Goal: Task Accomplishment & Management: Complete application form

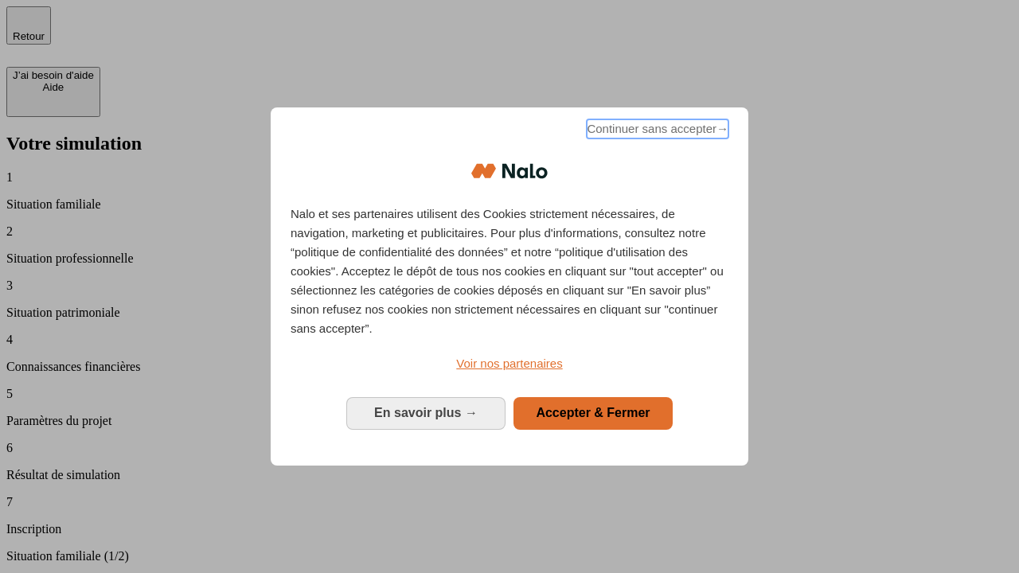
click at [656, 131] on span "Continuer sans accepter →" at bounding box center [657, 128] width 142 height 19
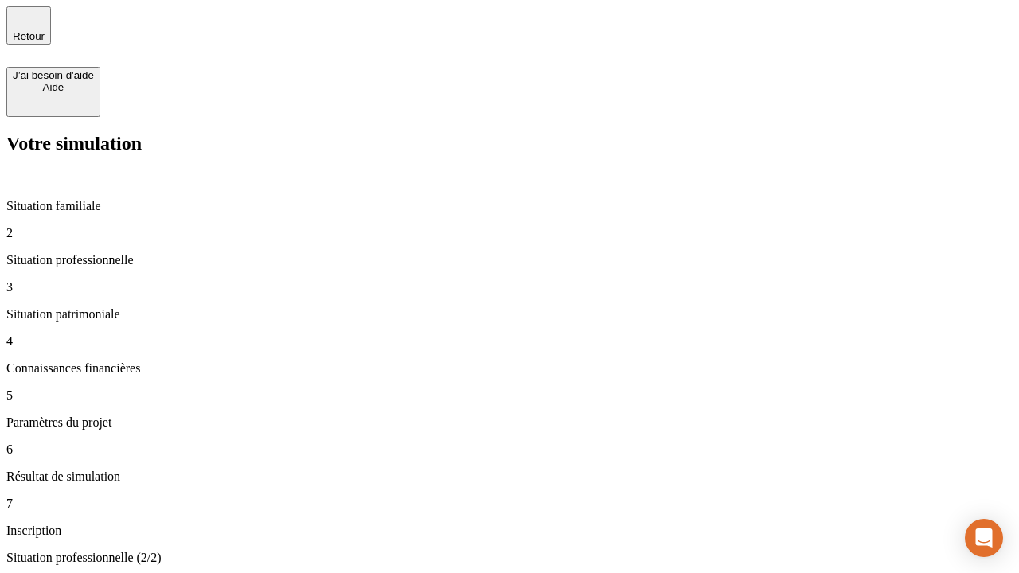
type input "30 000"
type input "40 000"
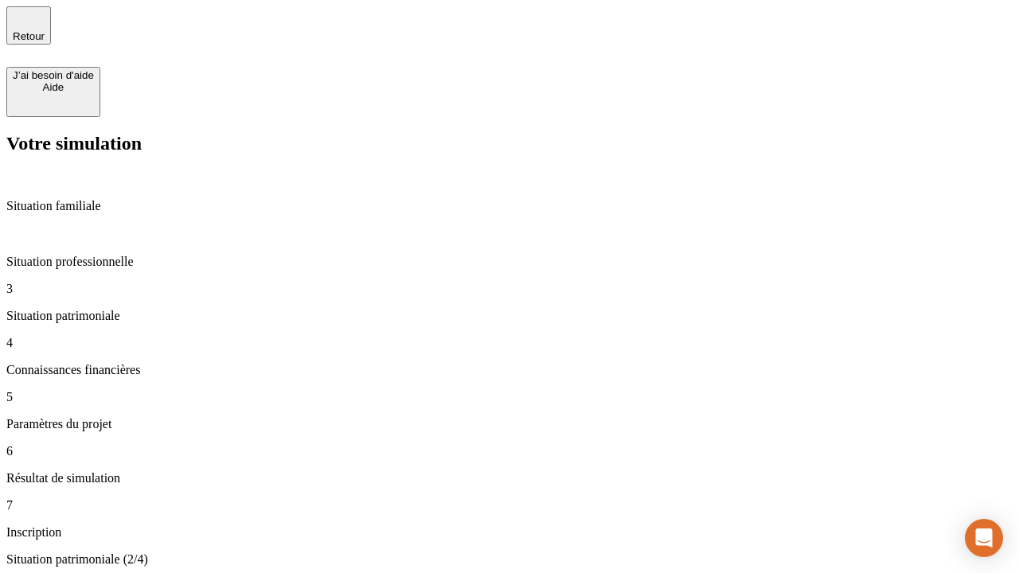
type input "1 100"
type input "20"
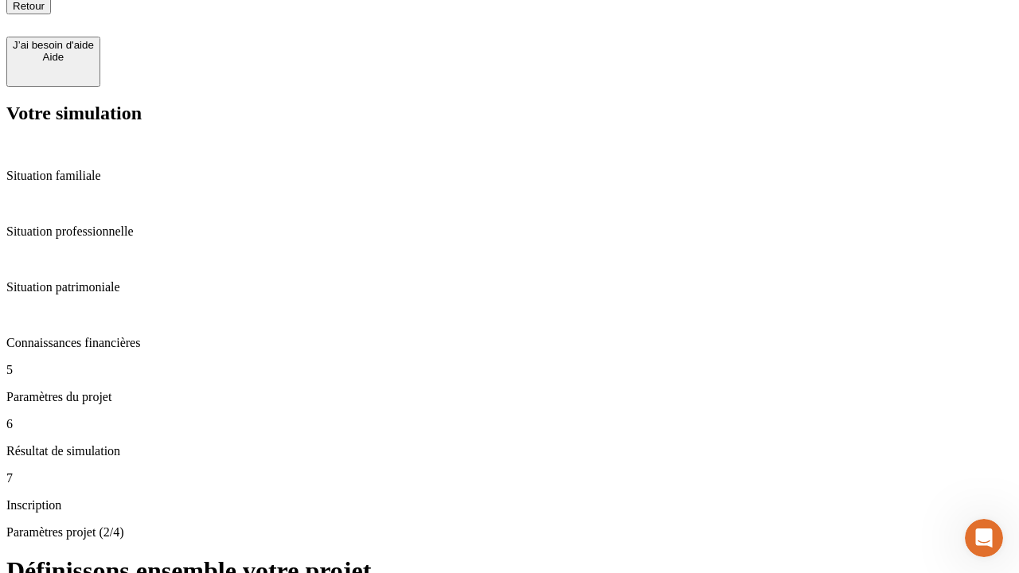
scroll to position [16, 0]
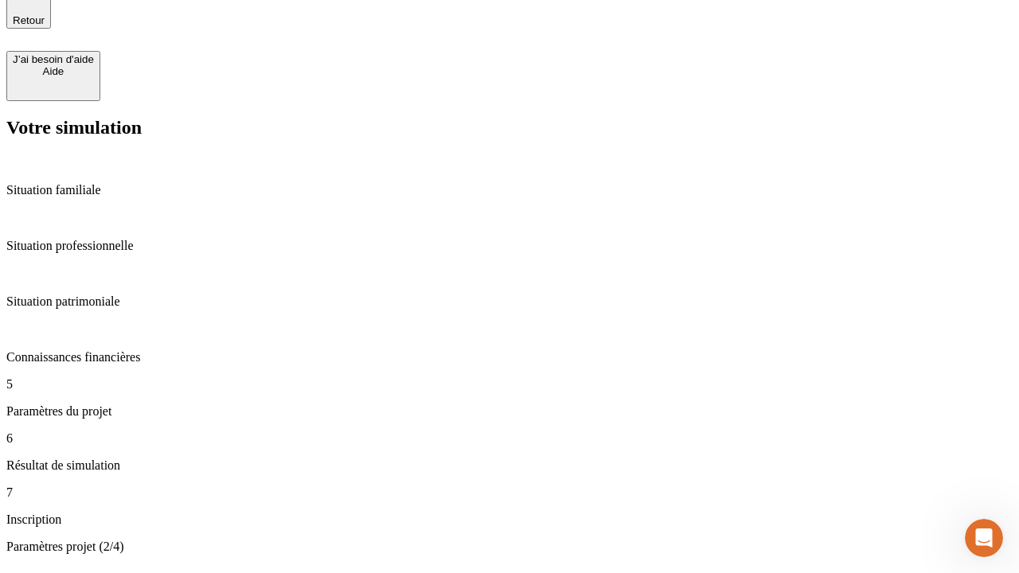
type input "40"
type input "62"
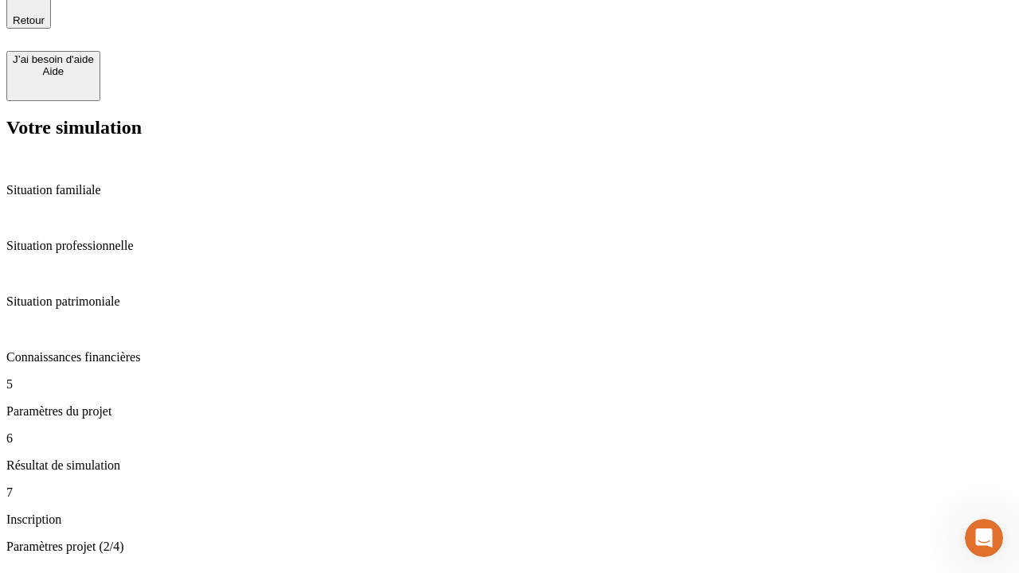
type input "50 000"
type input "640"
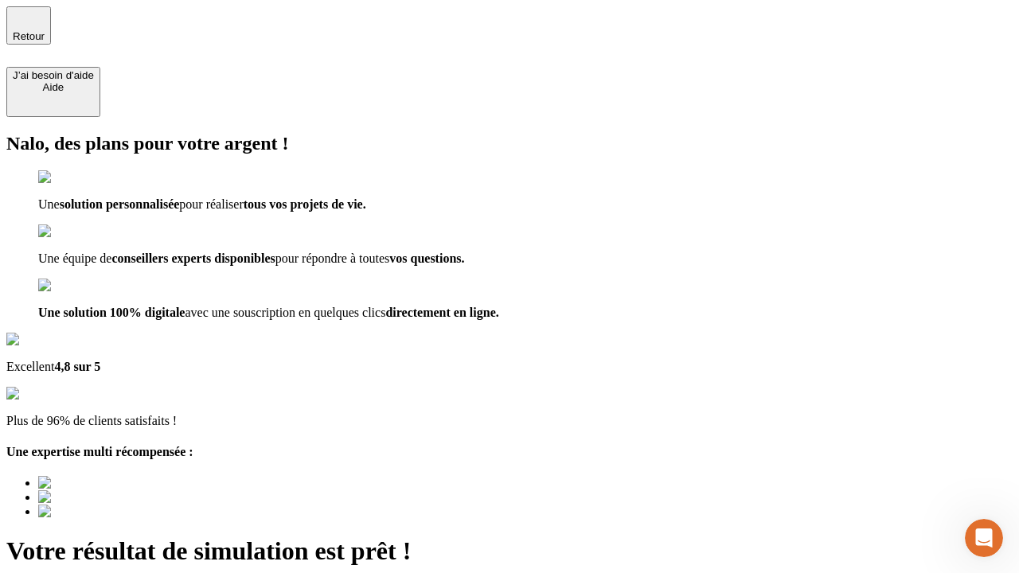
type input "[EMAIL_ADDRESS][DOMAIN_NAME]"
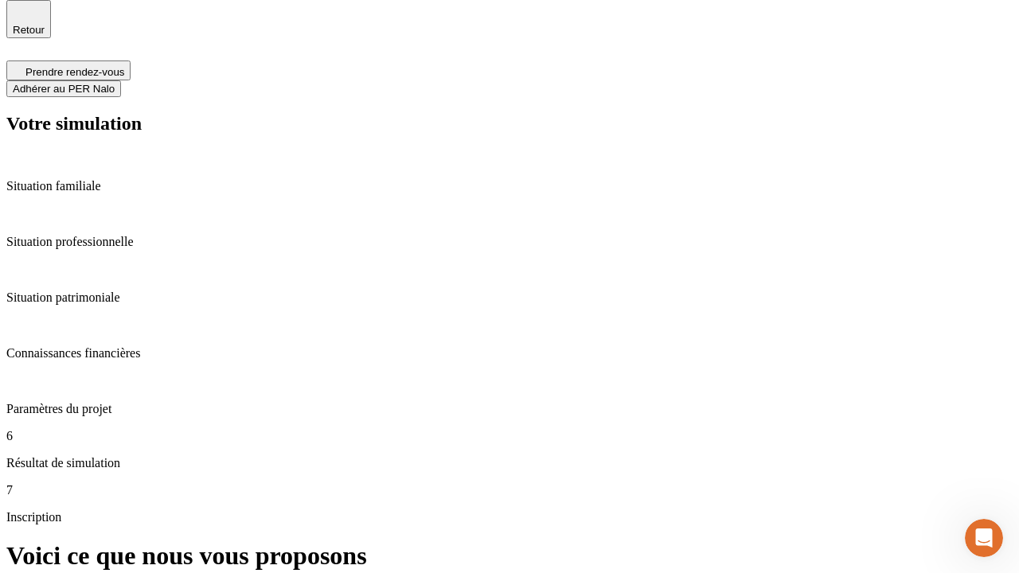
click at [115, 83] on span "Adhérer au PER Nalo" at bounding box center [64, 89] width 102 height 12
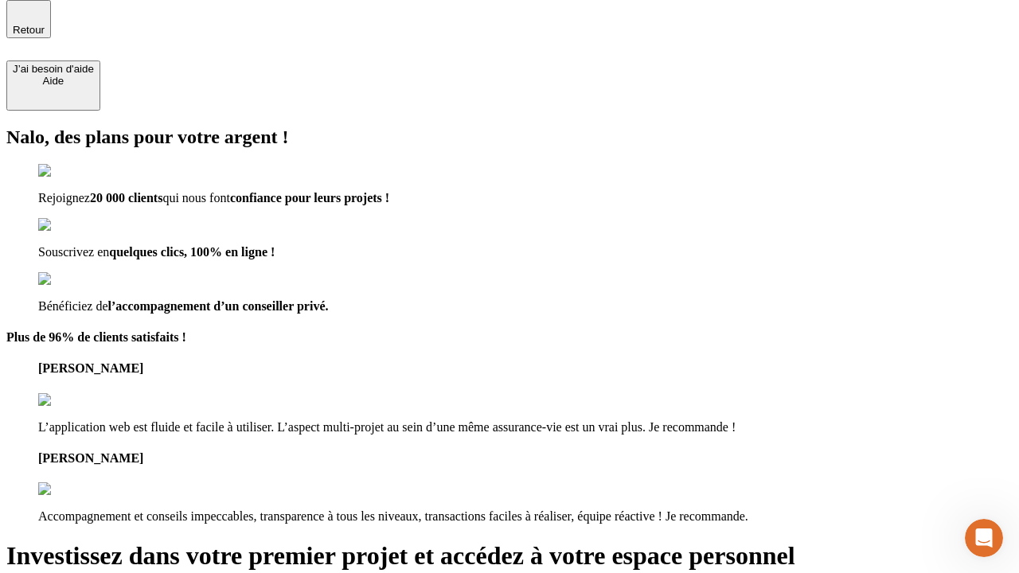
scroll to position [5, 0]
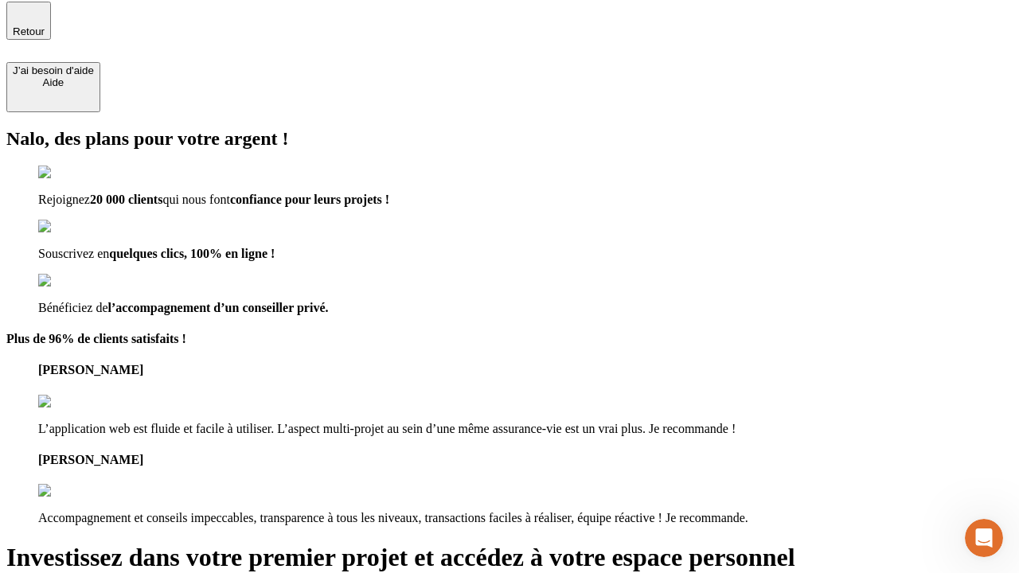
type input "abc"
